Goal: Check status: Check status

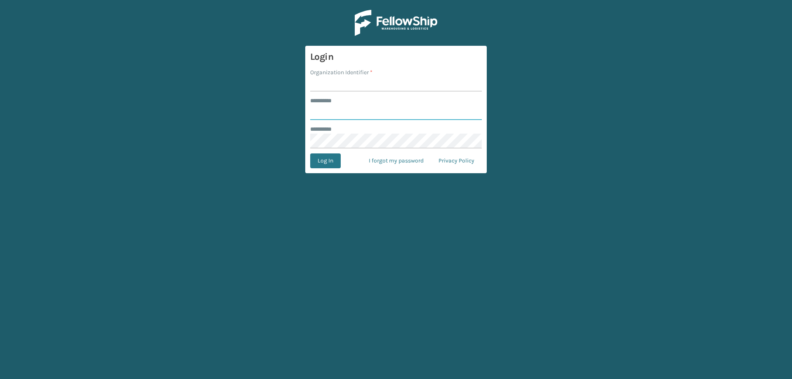
type input "******"
click at [359, 86] on input "Organization Identifier *" at bounding box center [396, 84] width 172 height 15
type input "Brightech"
click at [328, 160] on button "Log In" at bounding box center [325, 160] width 31 height 15
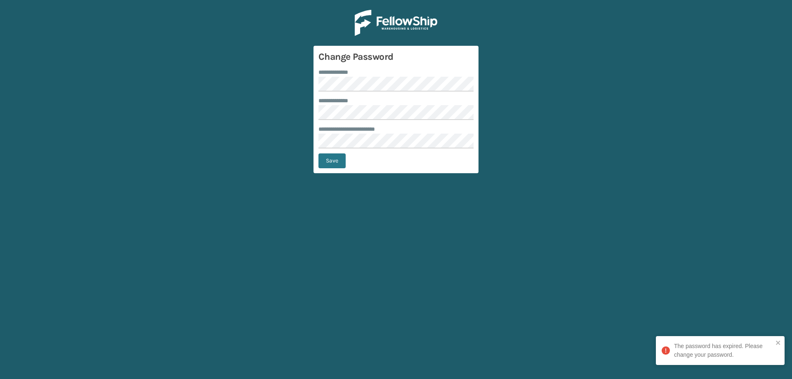
click at [337, 65] on form "**********" at bounding box center [396, 109] width 165 height 127
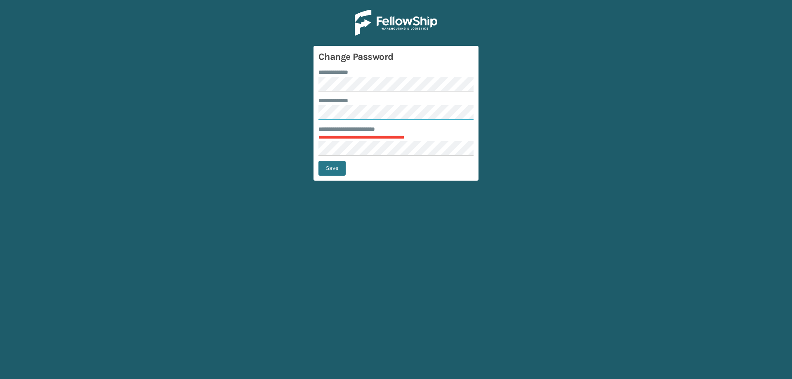
click at [293, 106] on main "**********" at bounding box center [396, 189] width 792 height 379
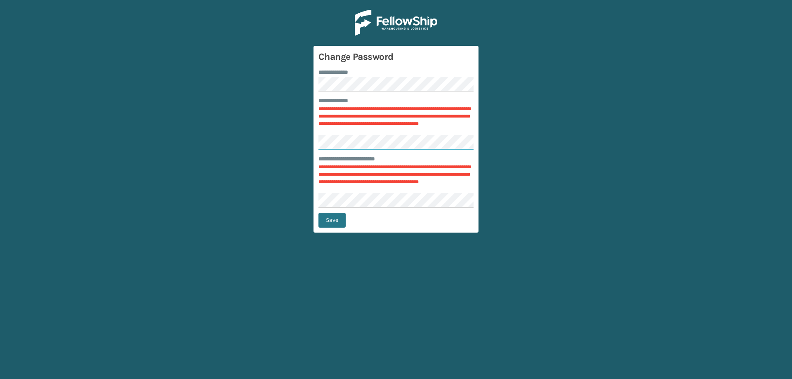
click at [284, 148] on main "**********" at bounding box center [396, 189] width 792 height 379
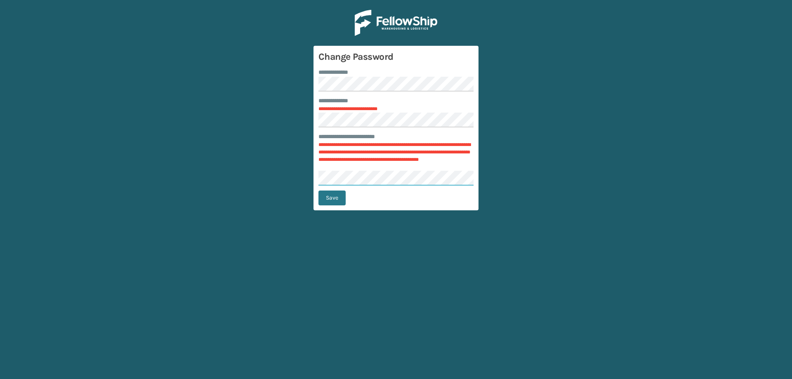
click at [272, 172] on main "**********" at bounding box center [396, 189] width 792 height 379
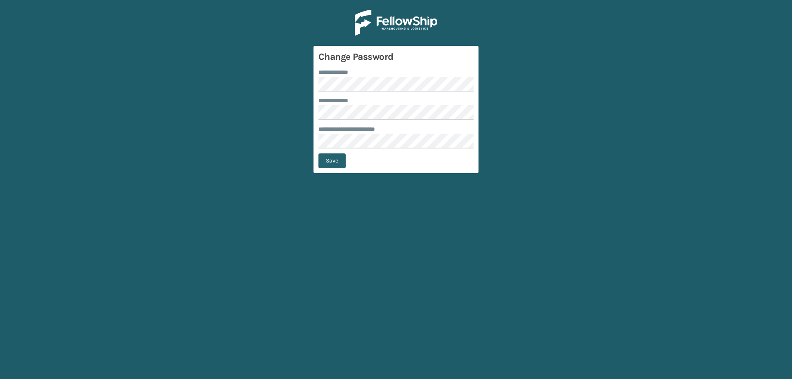
click at [322, 163] on button "Save" at bounding box center [332, 160] width 27 height 15
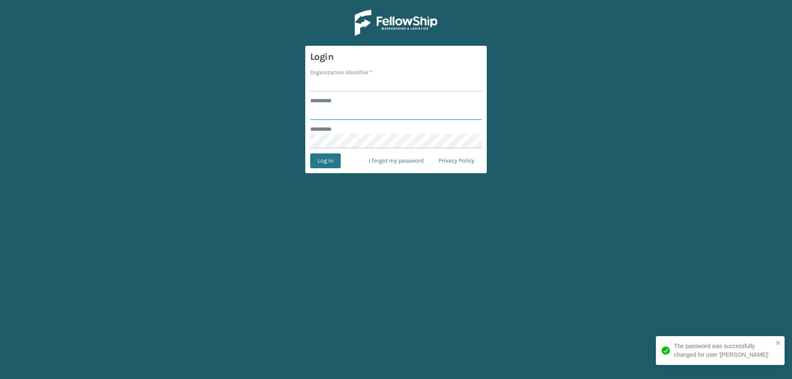
type input "******"
click at [347, 83] on input "Organization Identifier *" at bounding box center [396, 84] width 172 height 15
type input "Brightech"
click at [328, 157] on button "Log In" at bounding box center [325, 160] width 31 height 15
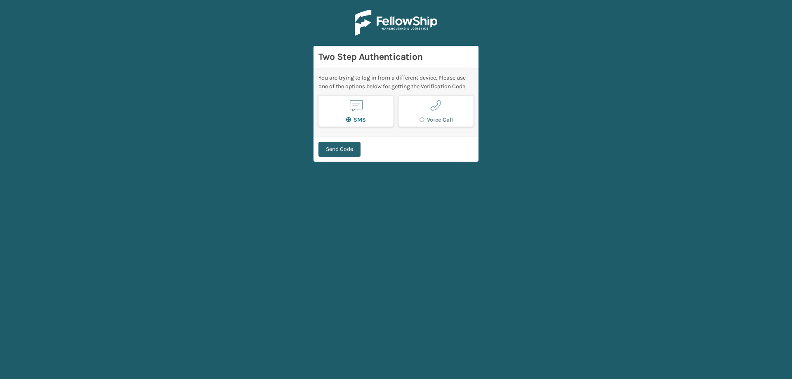
click at [345, 153] on button "Send Code" at bounding box center [340, 149] width 42 height 15
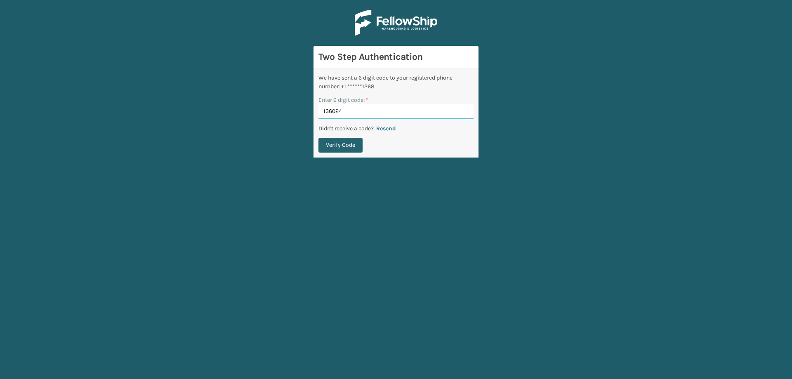
type input "136024"
click at [340, 143] on button "Verify Code" at bounding box center [341, 145] width 44 height 15
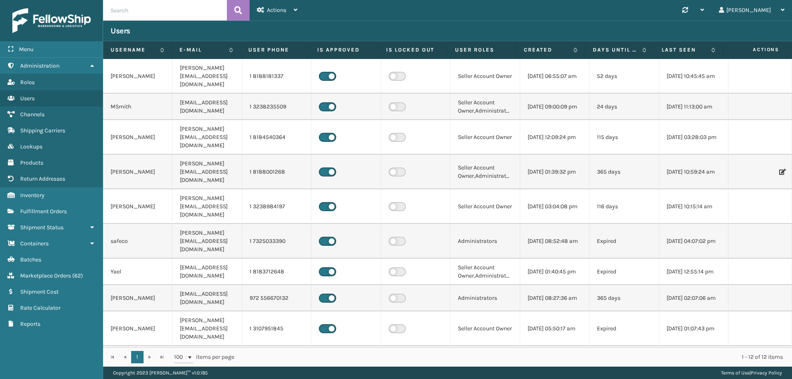
click at [151, 9] on input "text" at bounding box center [165, 10] width 124 height 21
paste input "4627279055-A"
type input "4627279055-A"
click at [243, 11] on button at bounding box center [238, 10] width 23 height 21
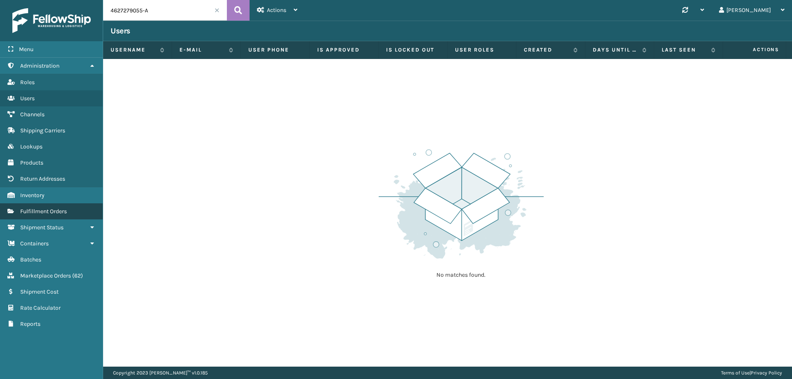
click at [40, 213] on span "Fulfillment Orders" at bounding box center [43, 211] width 47 height 7
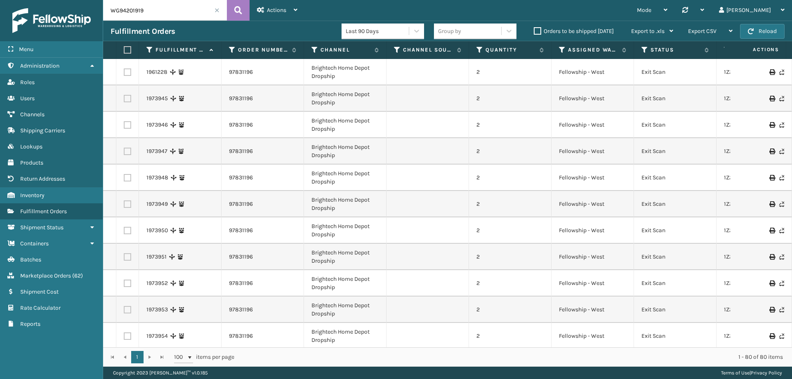
click at [217, 12] on span at bounding box center [217, 10] width 5 height 5
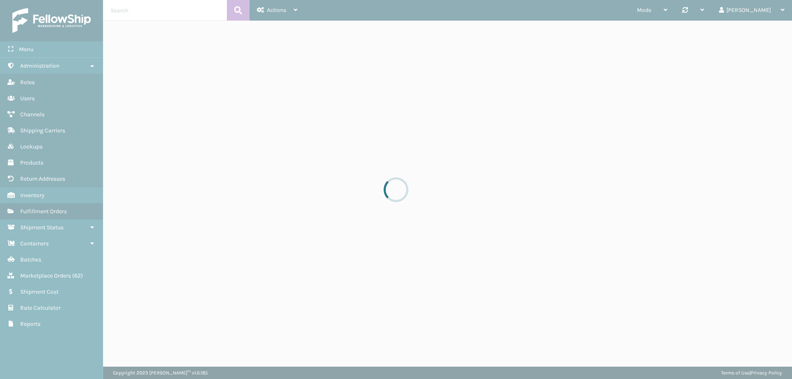
click at [189, 15] on div at bounding box center [396, 189] width 792 height 379
click at [189, 9] on div at bounding box center [396, 189] width 792 height 379
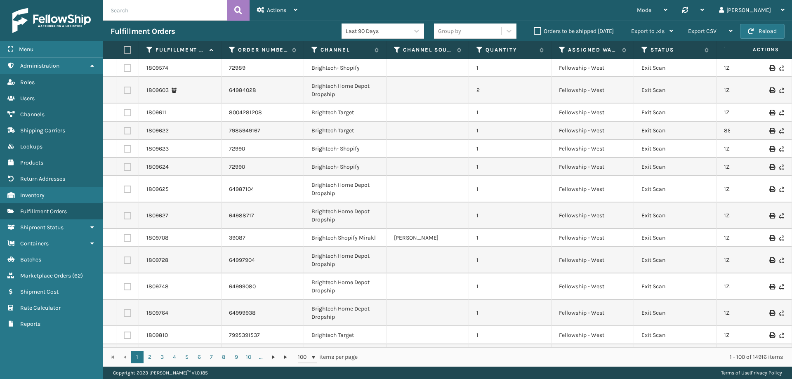
click at [201, 19] on input "text" at bounding box center [165, 10] width 124 height 21
paste input "4627279055-A"
type input "4627279055-A"
click at [239, 9] on icon at bounding box center [238, 10] width 8 height 12
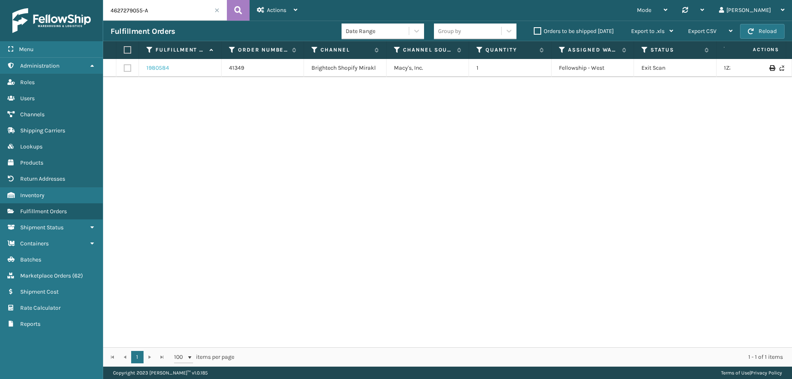
click at [155, 66] on link "1980584" at bounding box center [157, 68] width 23 height 8
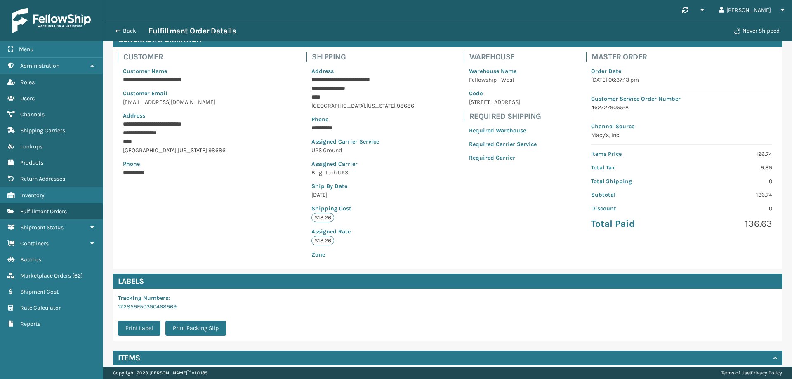
scroll to position [117, 0]
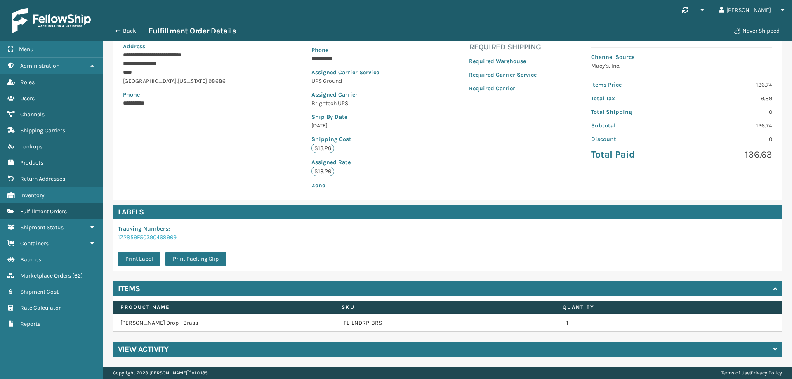
click at [141, 236] on link "1Z2859F50390468969" at bounding box center [147, 237] width 59 height 7
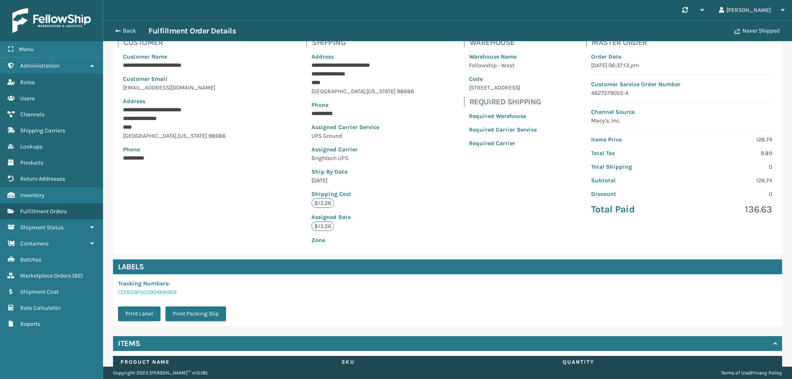
scroll to position [0, 0]
